Goal: Communication & Community: Participate in discussion

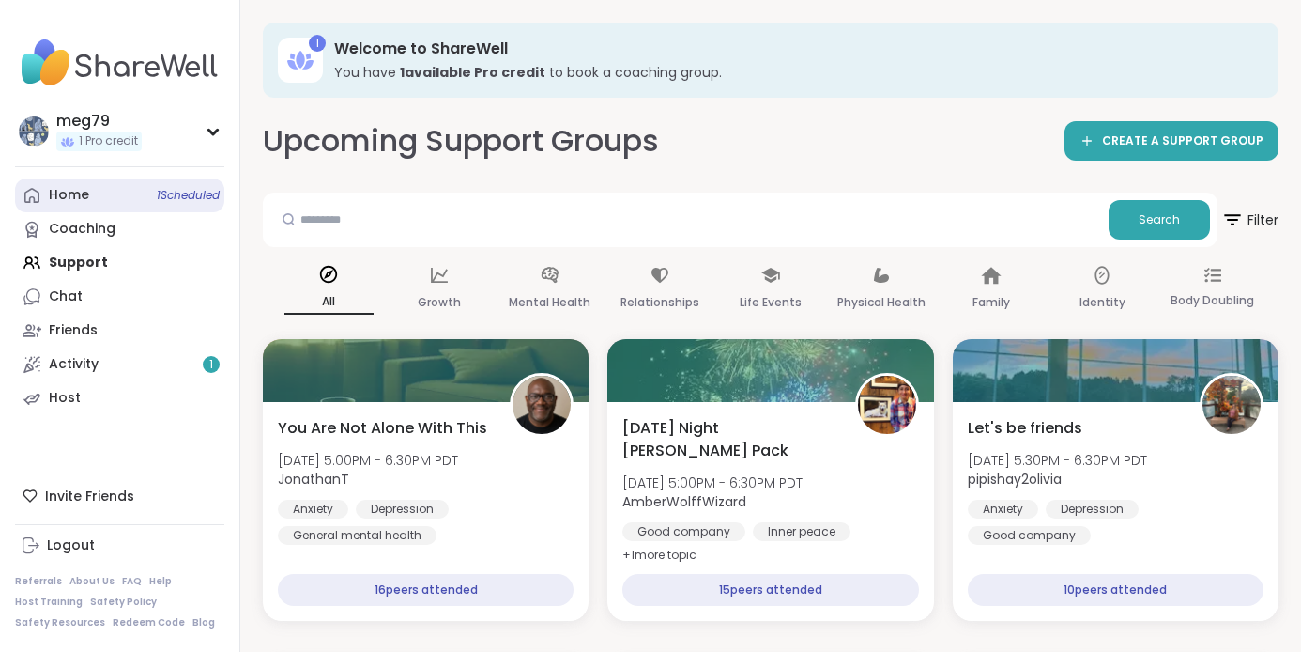
click at [93, 196] on link "Home 1 Scheduled" at bounding box center [119, 195] width 209 height 34
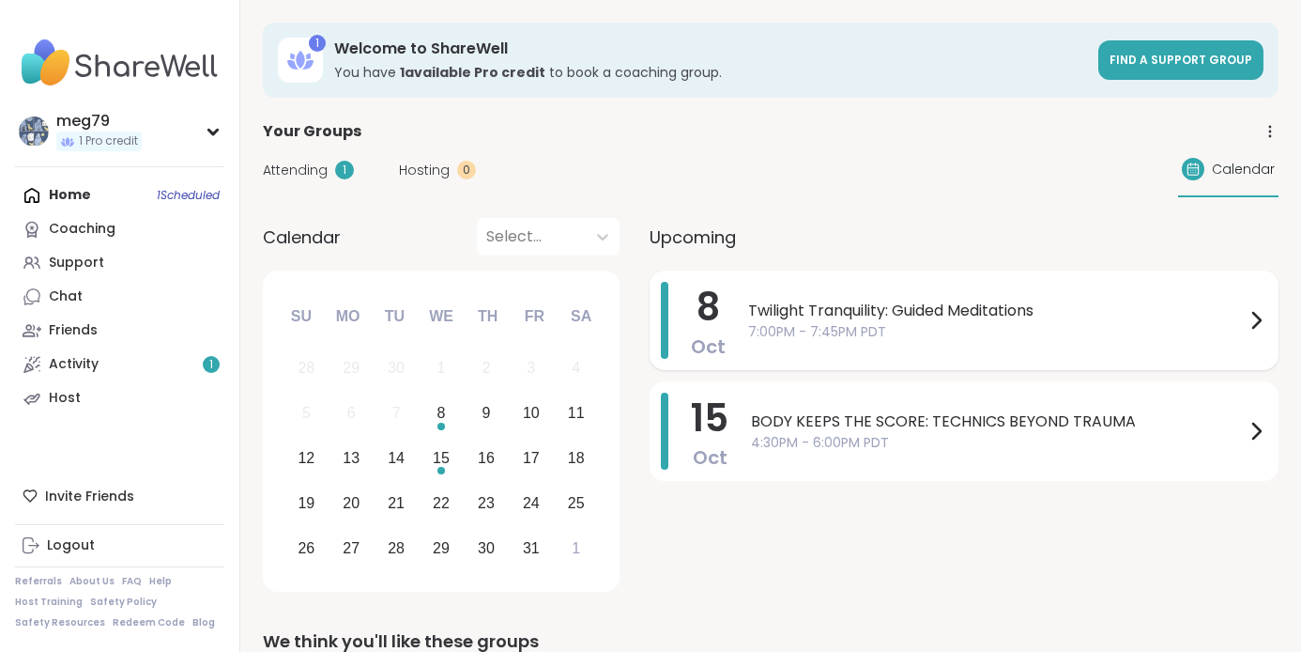
click at [910, 339] on span "7:00PM - 7:45PM PDT" at bounding box center [996, 332] width 497 height 20
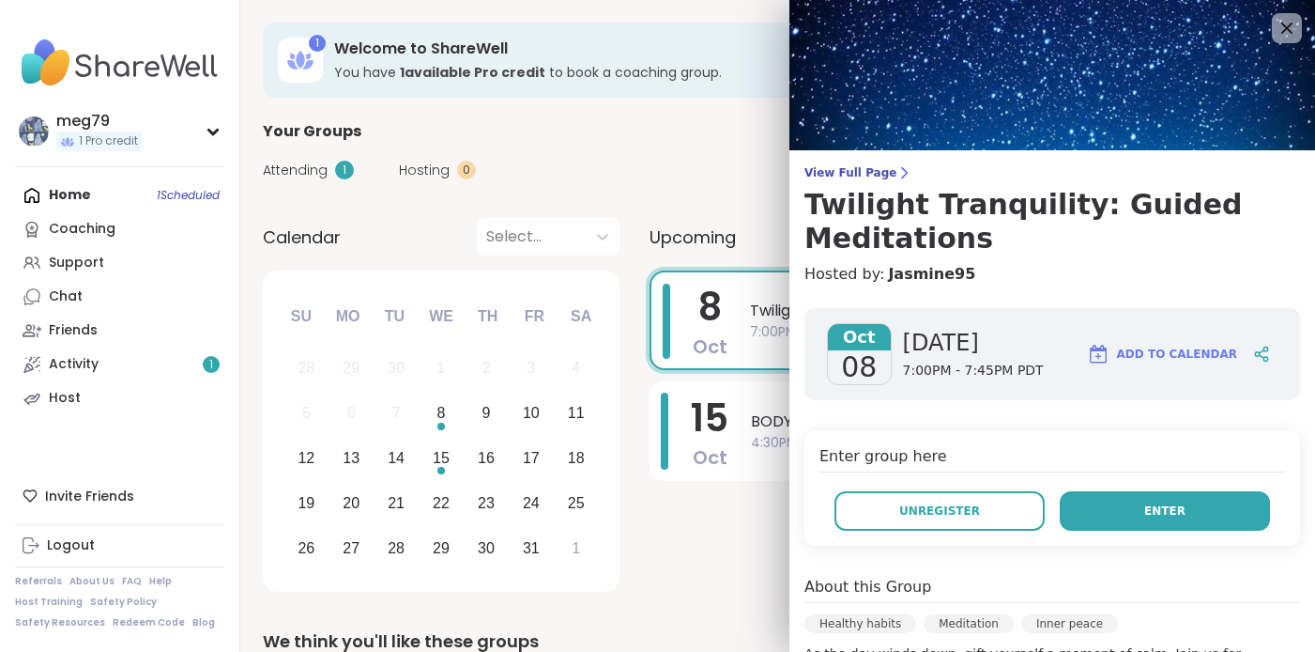
click at [1144, 521] on button "Enter" at bounding box center [1165, 510] width 210 height 39
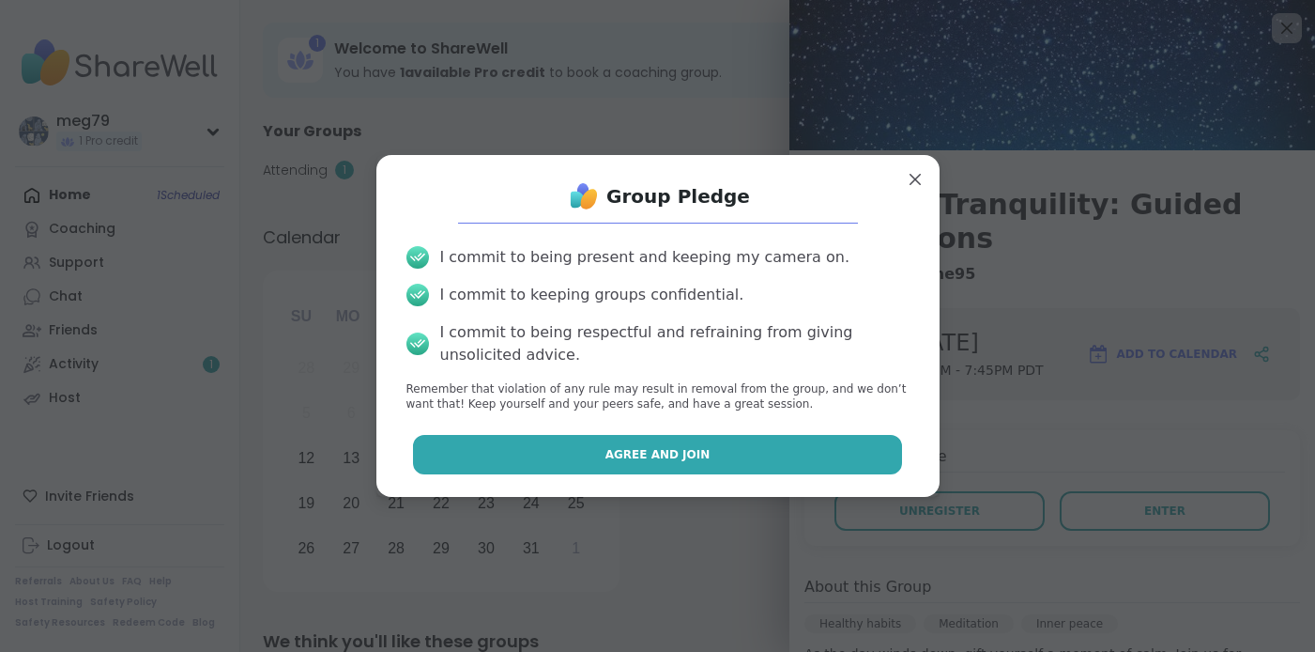
click at [631, 460] on span "Agree and Join" at bounding box center [658, 454] width 105 height 17
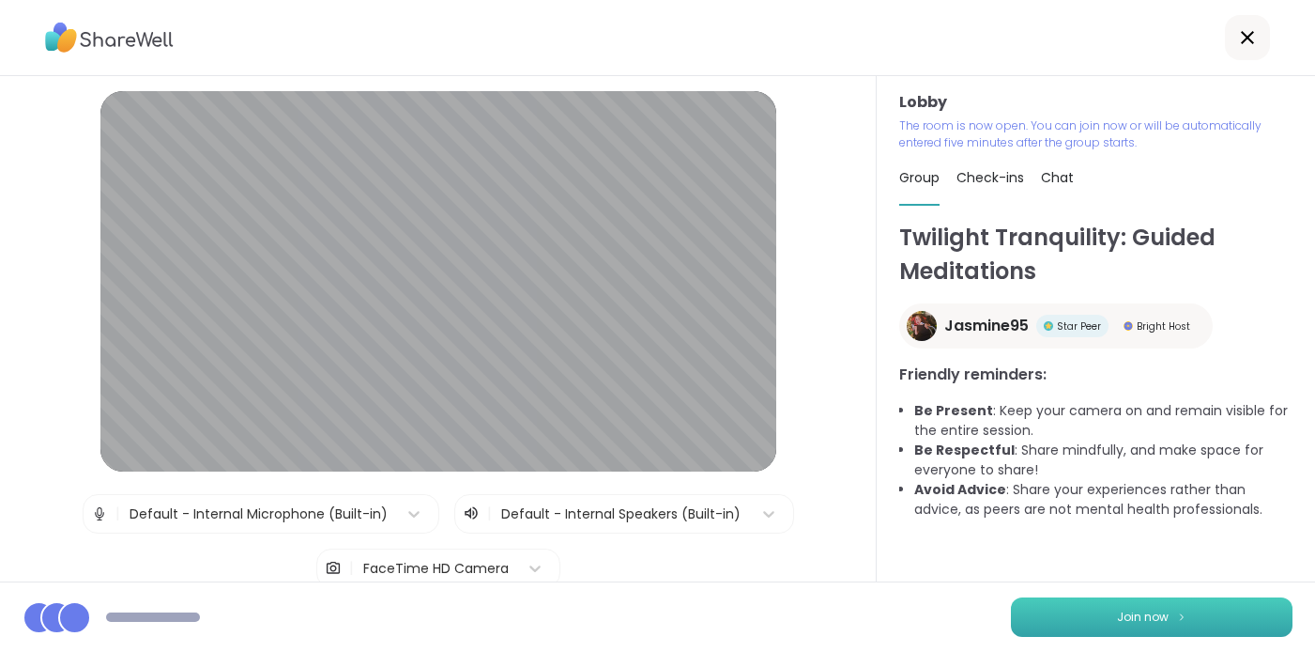
click at [1125, 609] on span "Join now" at bounding box center [1143, 616] width 52 height 17
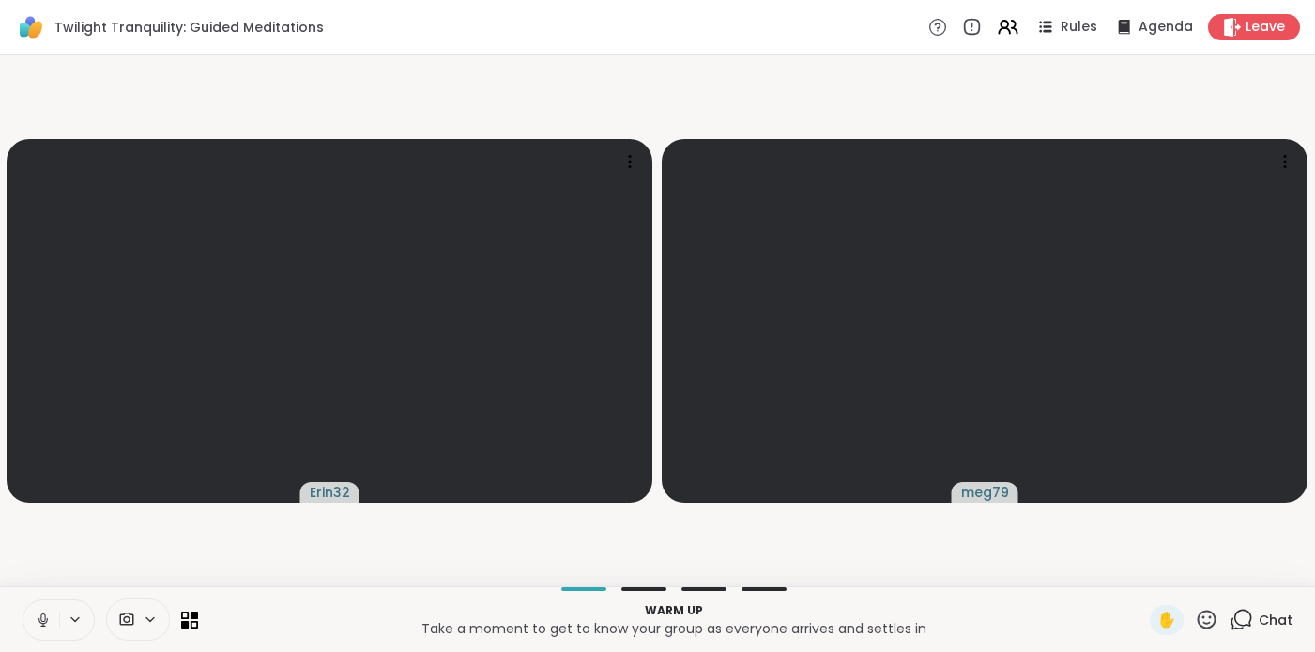
click at [46, 619] on icon at bounding box center [43, 619] width 17 height 17
click at [1259, 615] on span "Chat" at bounding box center [1276, 619] width 34 height 19
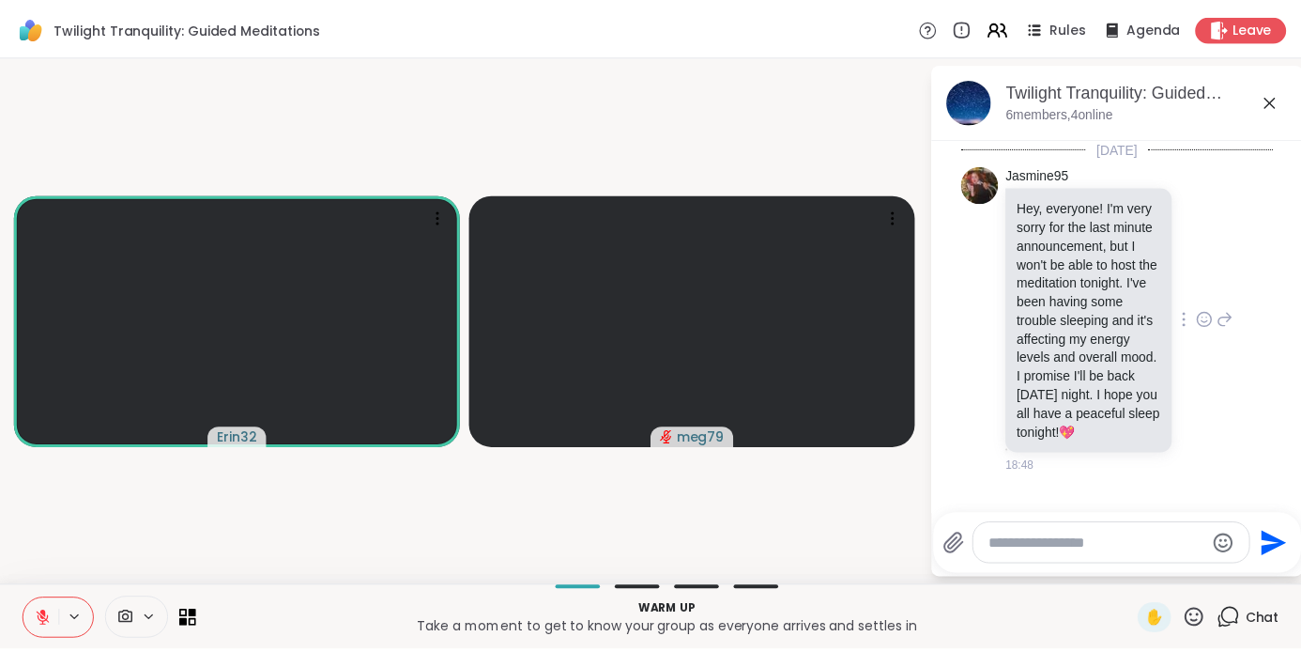
scroll to position [37, 0]
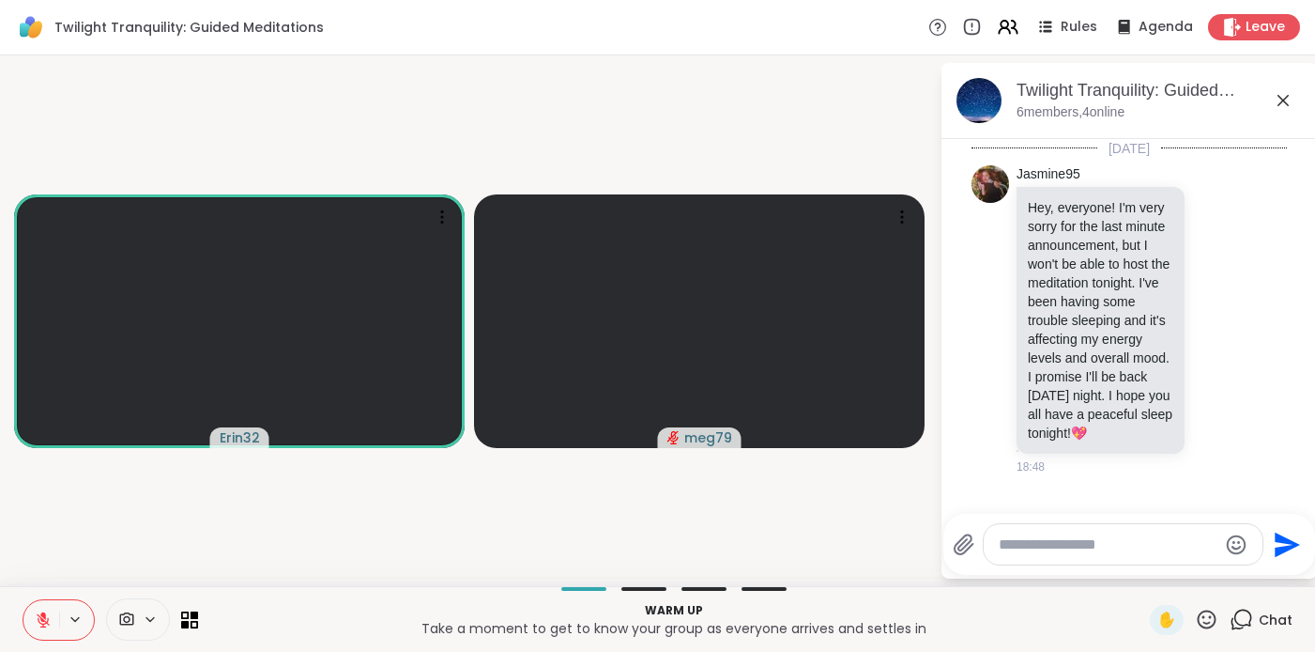
click at [43, 626] on icon at bounding box center [43, 619] width 17 height 17
click at [45, 620] on icon at bounding box center [43, 619] width 17 height 17
click at [40, 621] on icon at bounding box center [43, 619] width 17 height 17
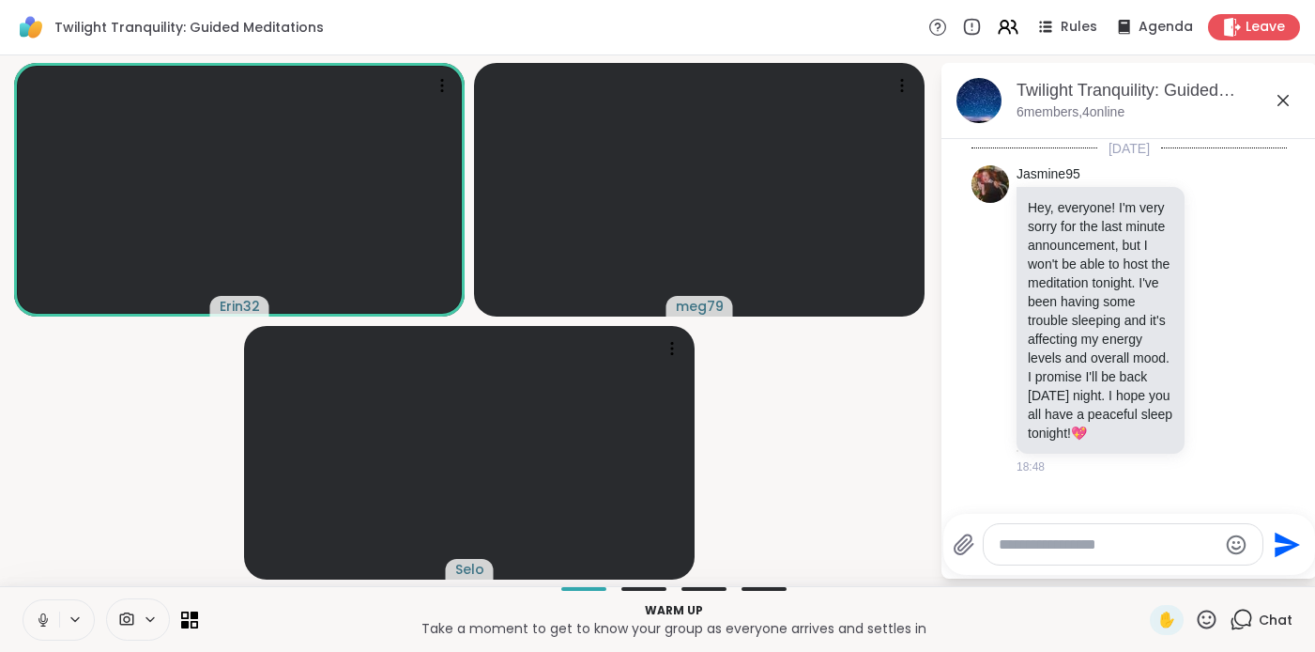
click at [51, 621] on icon at bounding box center [43, 619] width 17 height 17
click at [49, 613] on icon at bounding box center [43, 619] width 17 height 17
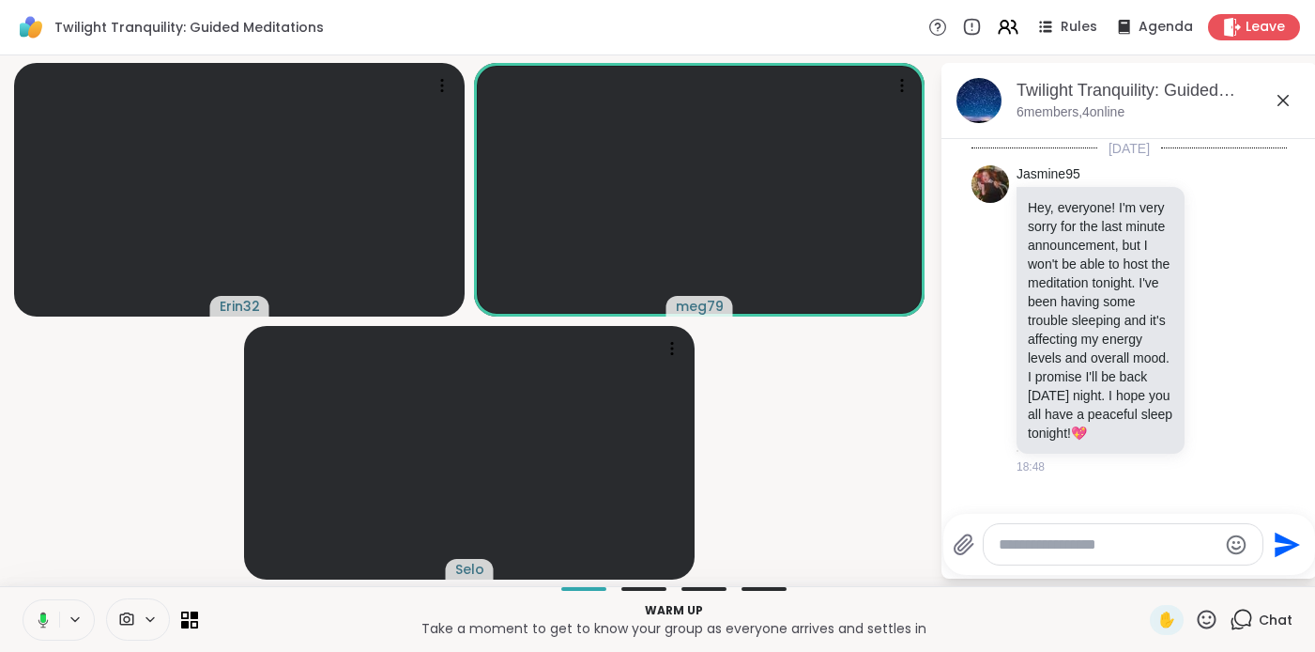
click at [45, 622] on icon at bounding box center [40, 619] width 17 height 17
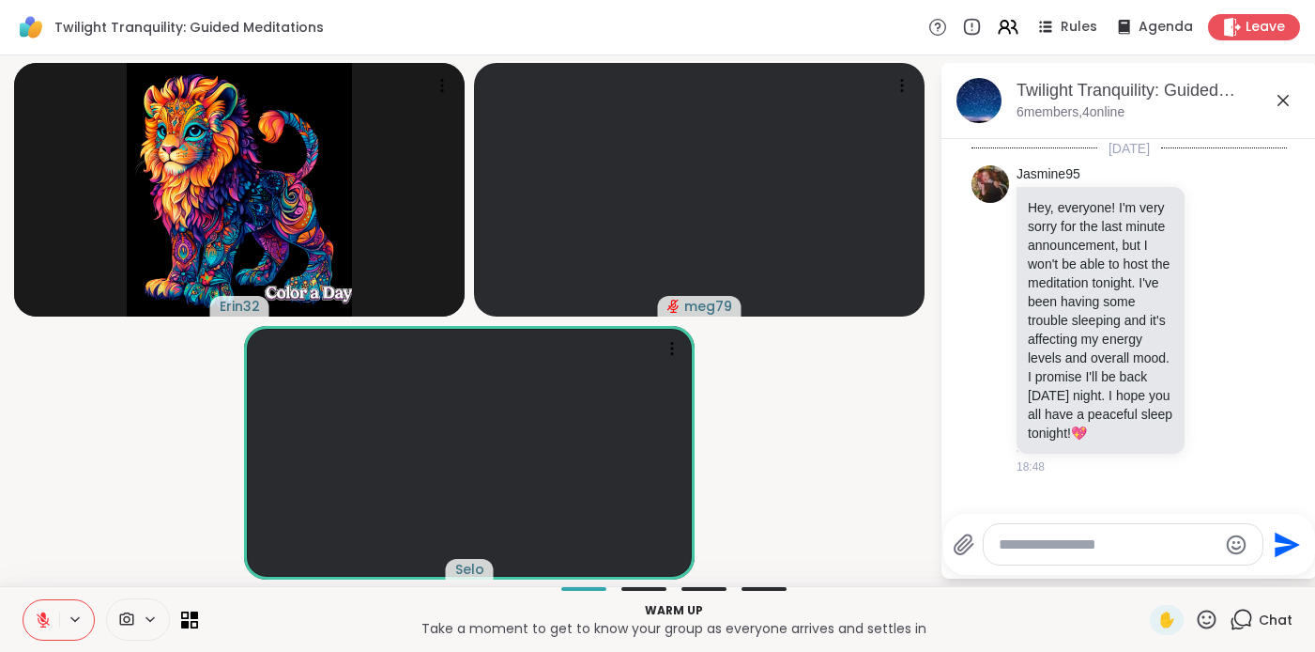
click at [40, 624] on icon at bounding box center [43, 619] width 17 height 17
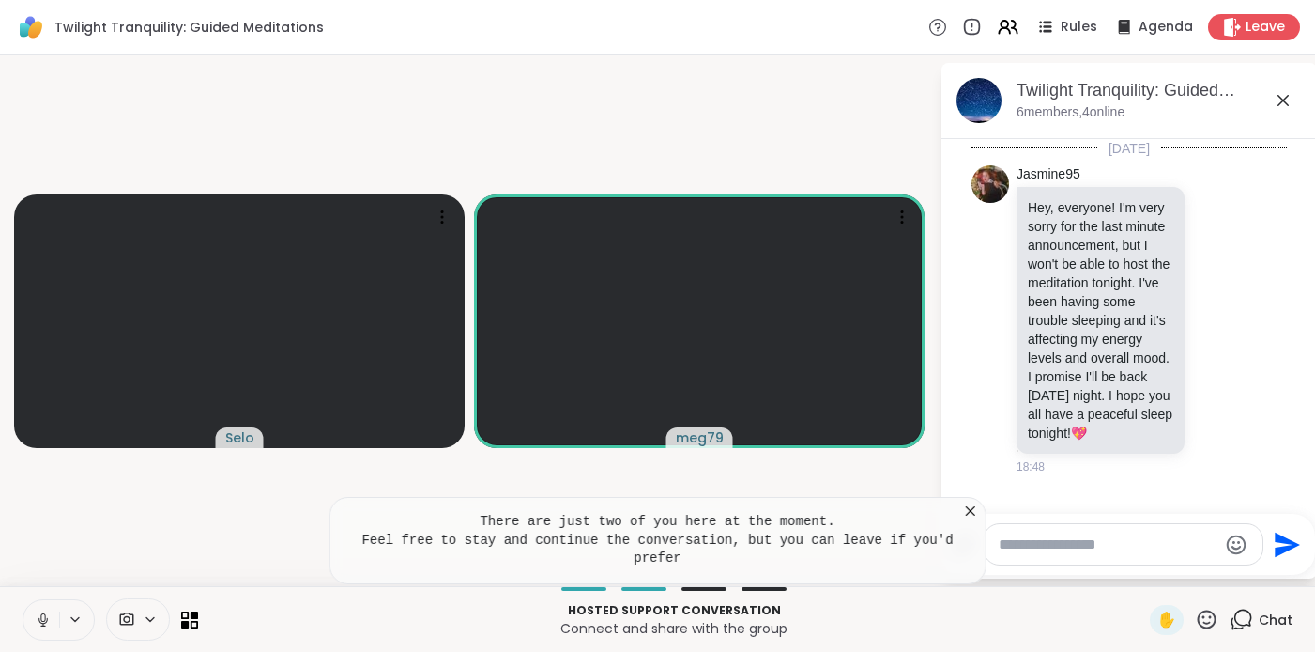
click at [975, 509] on icon at bounding box center [970, 510] width 19 height 19
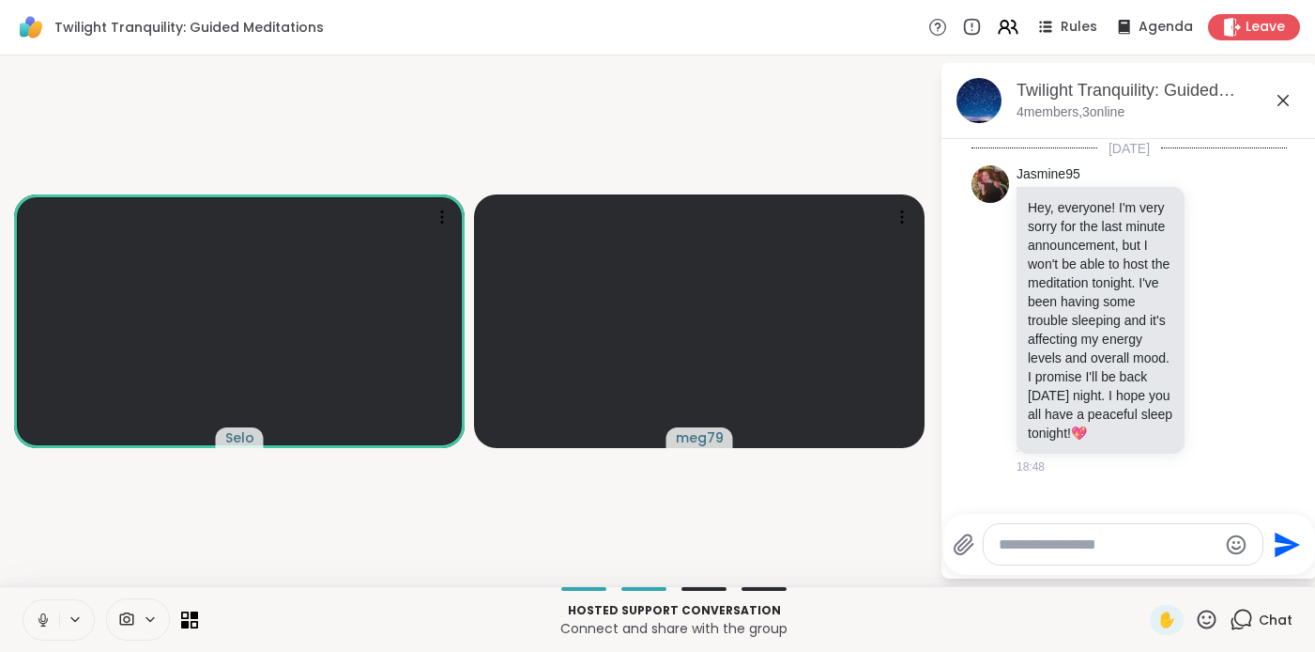
click at [42, 622] on icon at bounding box center [42, 620] width 9 height 6
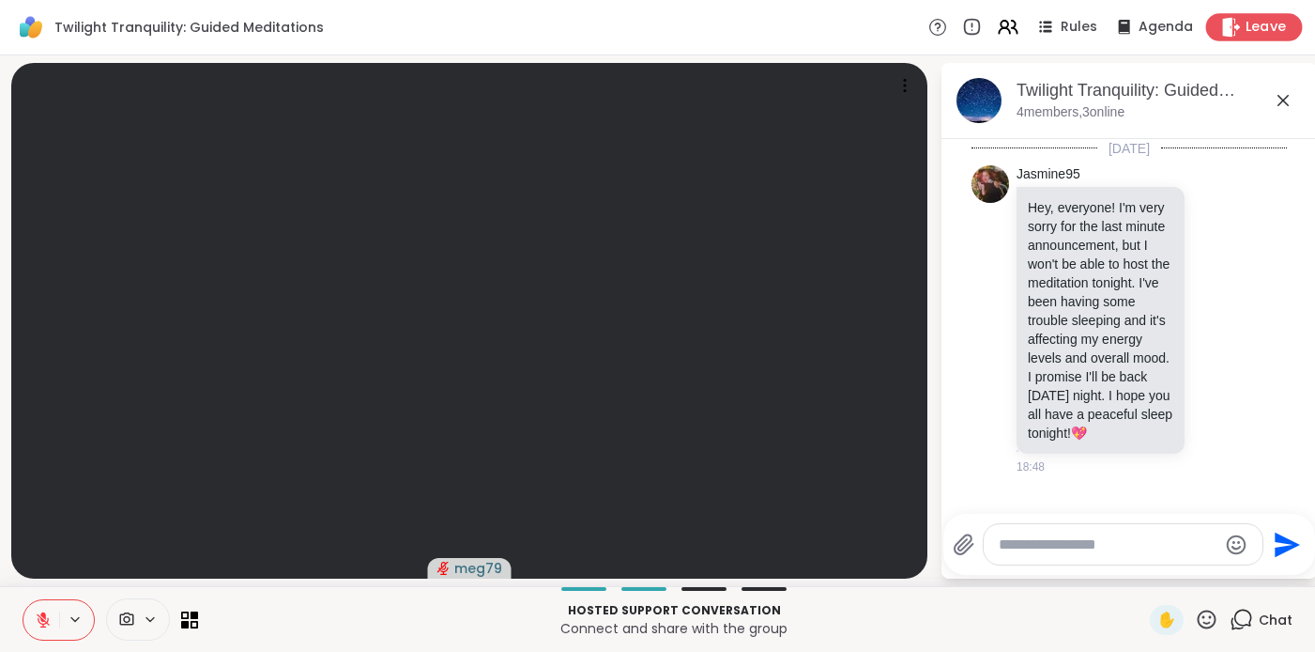
click at [1246, 26] on span "Leave" at bounding box center [1266, 28] width 41 height 20
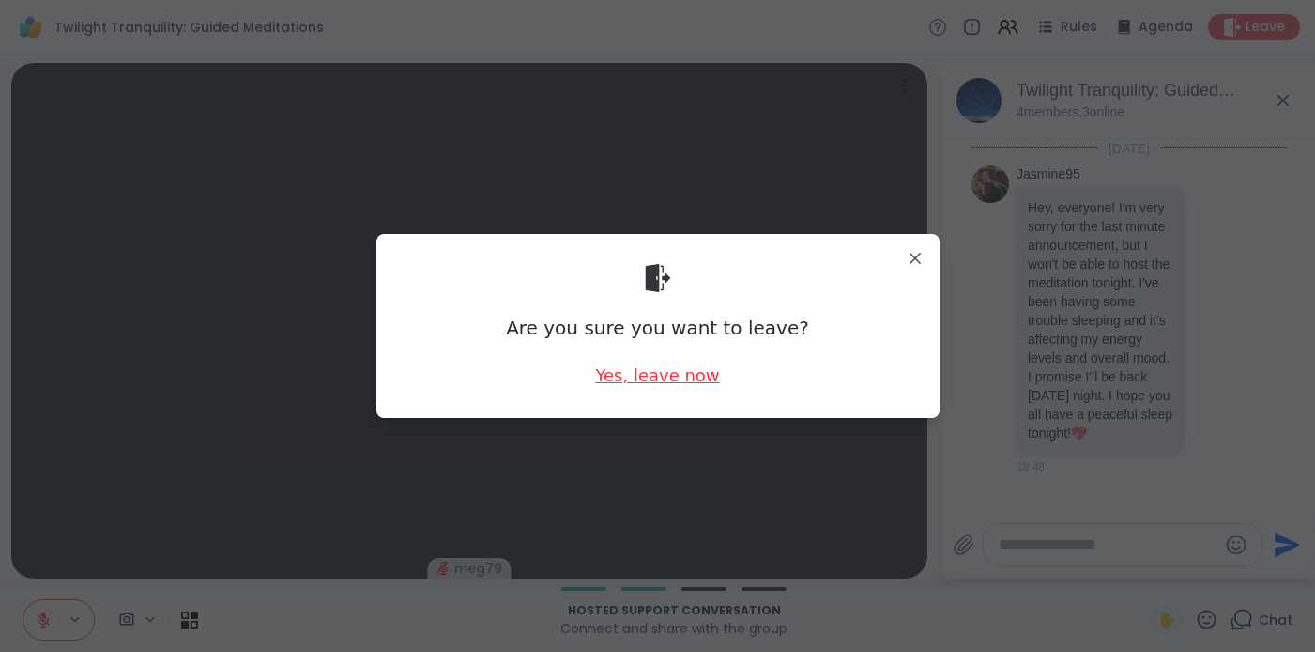
click at [650, 382] on div "Yes, leave now" at bounding box center [657, 374] width 124 height 23
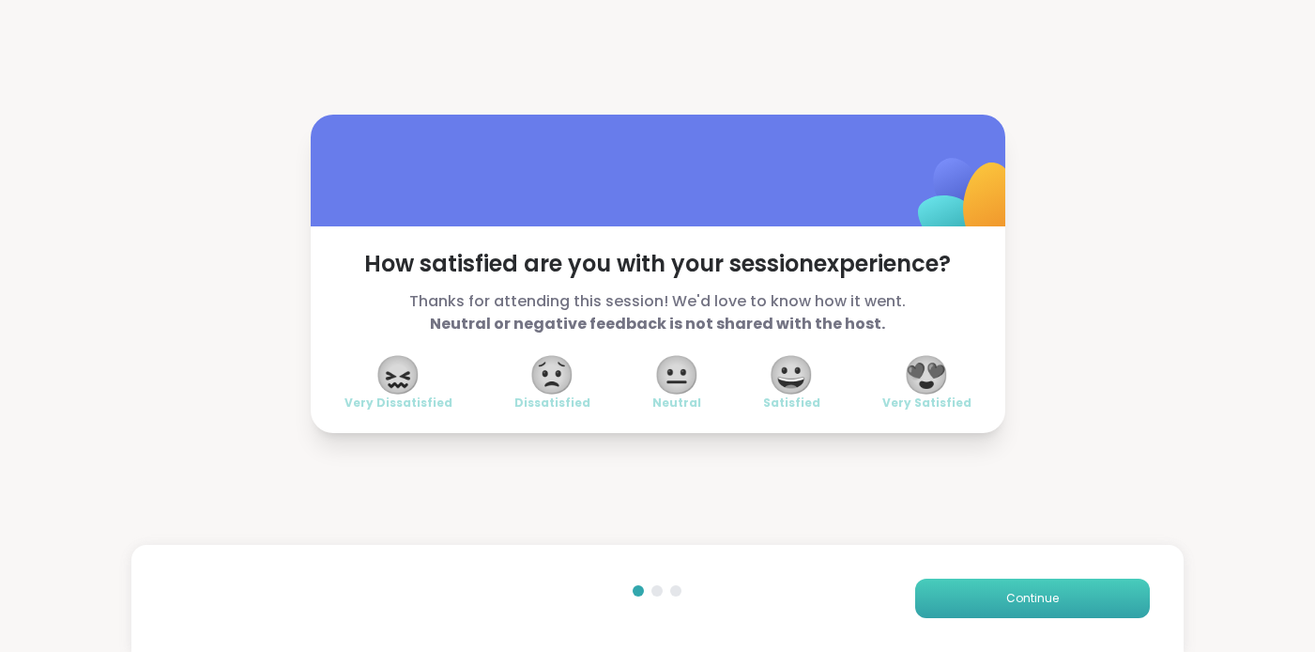
click at [984, 607] on button "Continue" at bounding box center [1032, 597] width 235 height 39
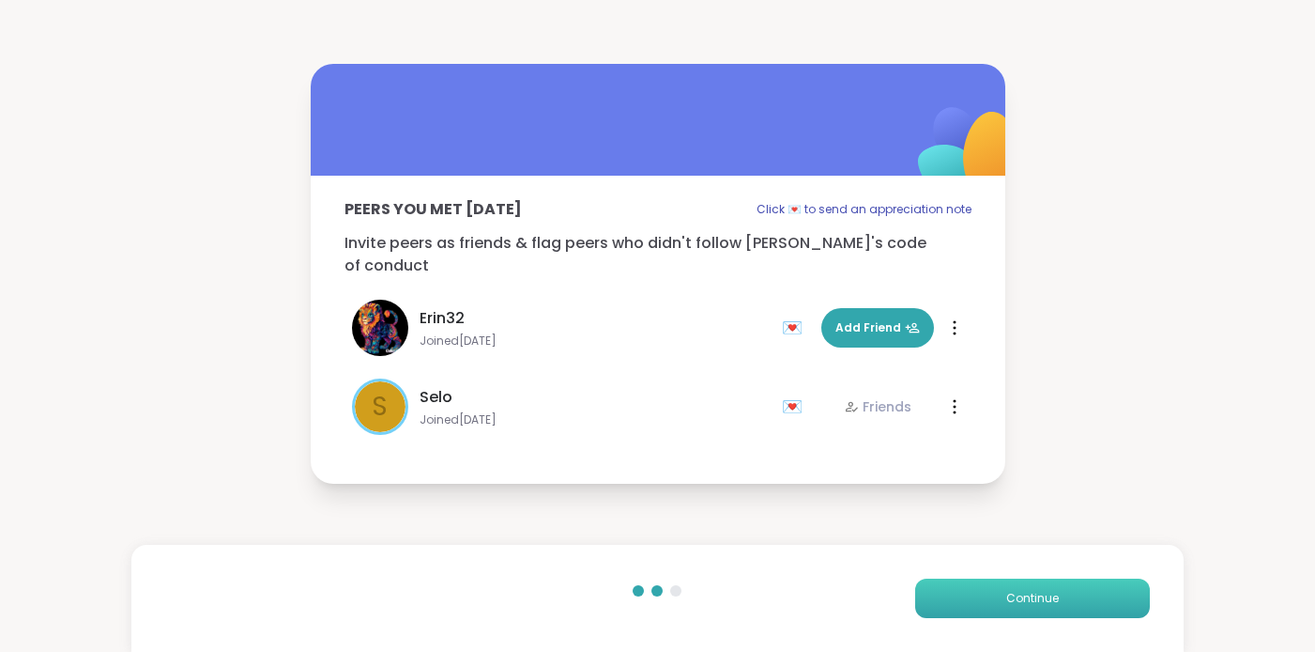
click at [984, 606] on button "Continue" at bounding box center [1032, 597] width 235 height 39
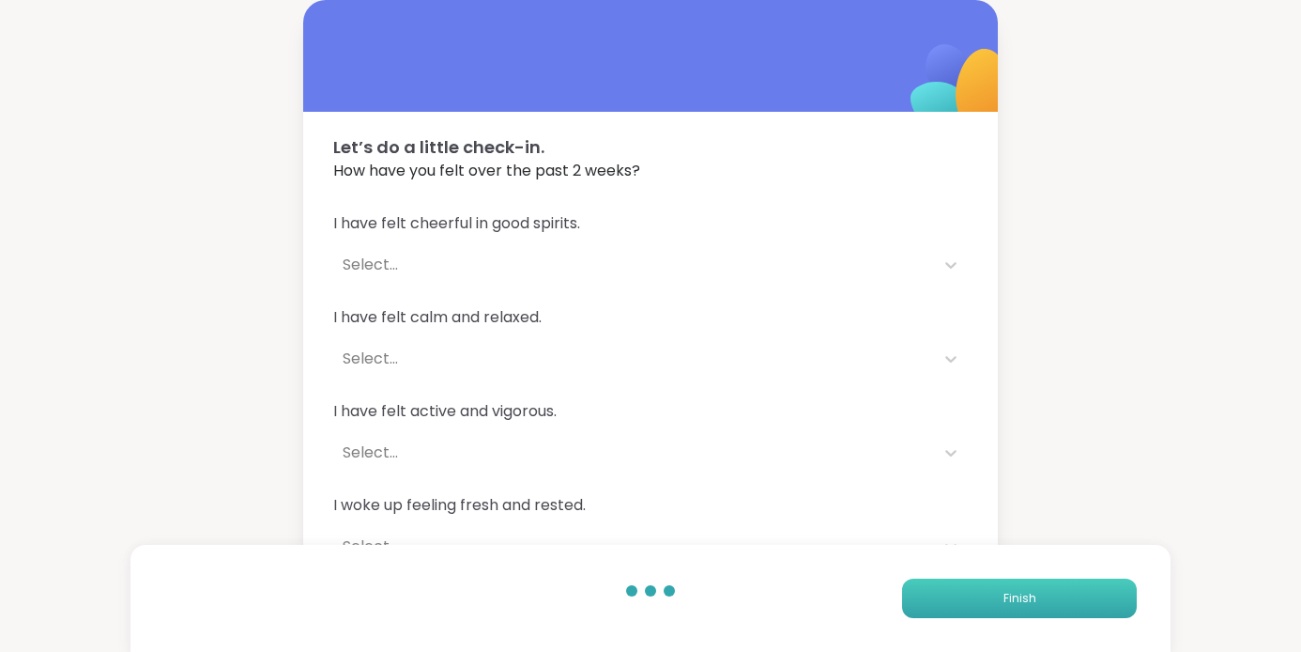
click at [984, 606] on button "Finish" at bounding box center [1019, 597] width 235 height 39
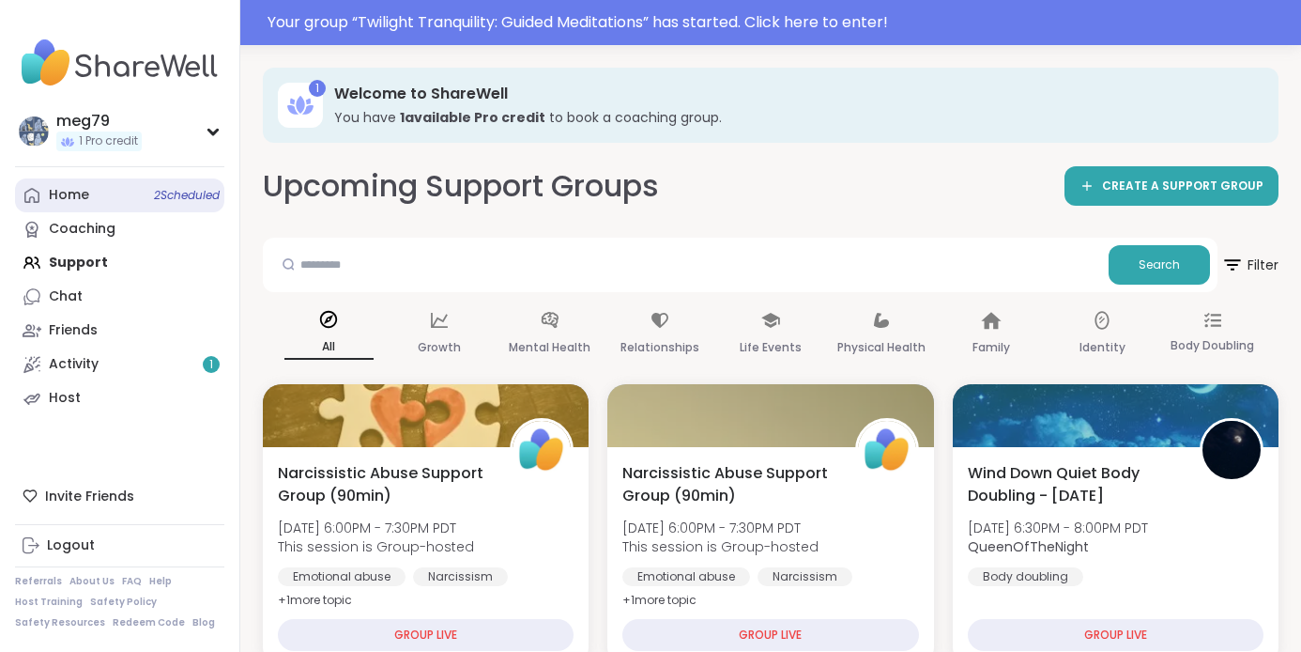
click at [132, 202] on link "Home 2 Scheduled" at bounding box center [119, 195] width 209 height 34
